Goal: Find specific page/section: Find specific page/section

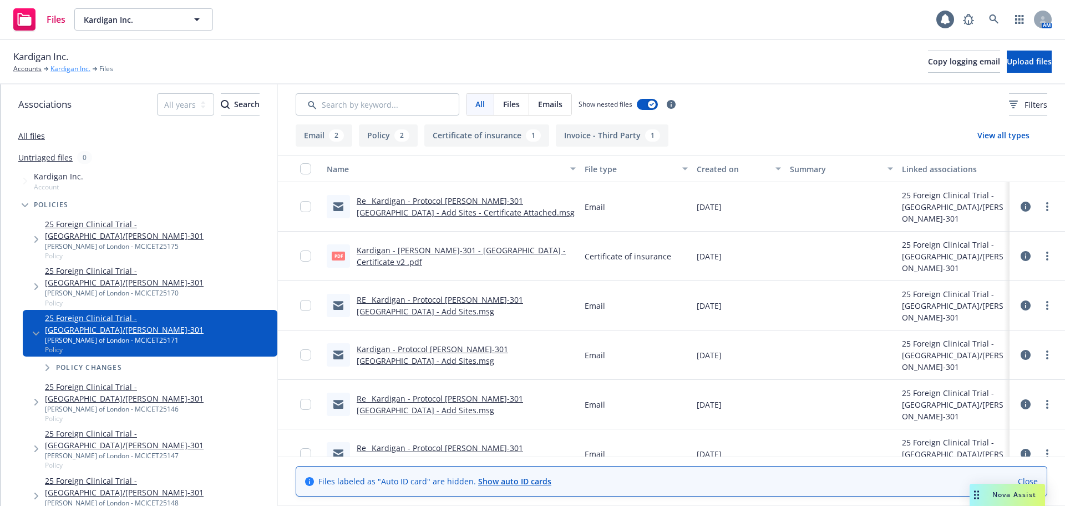
click at [67, 72] on link "Kardigan Inc." at bounding box center [70, 69] width 40 height 10
